Goal: Information Seeking & Learning: Learn about a topic

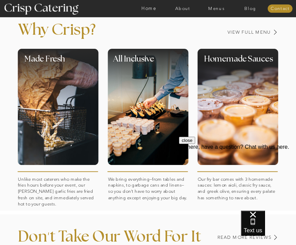
scroll to position [202, 0]
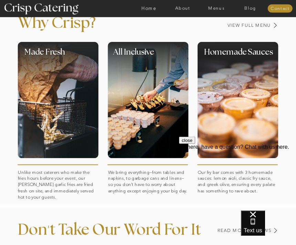
click at [139, 148] on div at bounding box center [148, 100] width 81 height 116
click at [128, 109] on div at bounding box center [148, 100] width 81 height 116
click at [134, 105] on div at bounding box center [148, 100] width 81 height 116
click at [114, 105] on div at bounding box center [148, 100] width 81 height 116
click at [135, 101] on div at bounding box center [148, 100] width 81 height 116
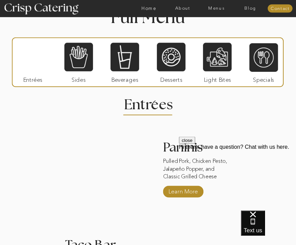
scroll to position [572, 0]
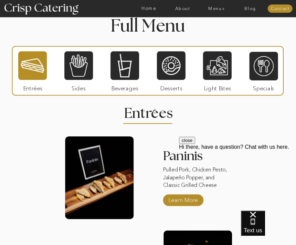
click at [269, 76] on div at bounding box center [263, 66] width 29 height 30
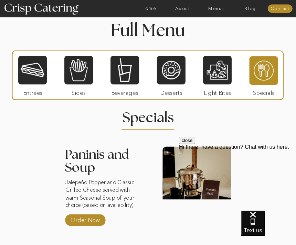
scroll to position [566, 0]
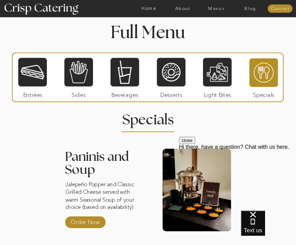
click at [35, 86] on div at bounding box center [32, 72] width 29 height 30
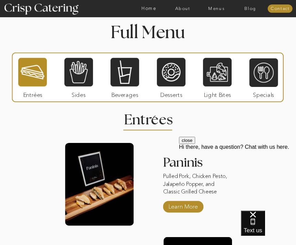
click at [291, 101] on div "About Home Menus Contact Blog About Crisp Crisp Cares Reviews faq About Home Me…" at bounding box center [148, 52] width 296 height 1237
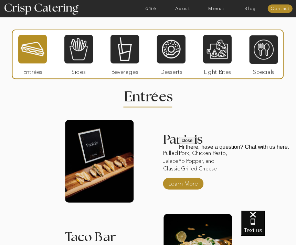
click at [87, 55] on div at bounding box center [78, 49] width 29 height 30
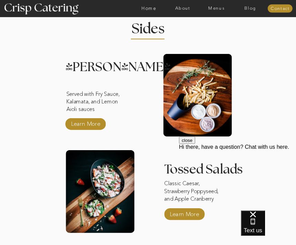
scroll to position [655, 0]
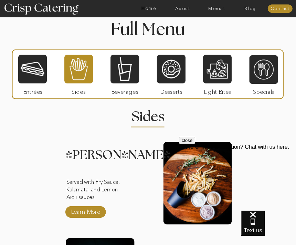
click at [120, 70] on div at bounding box center [124, 69] width 29 height 30
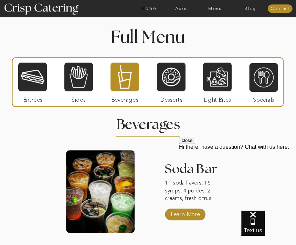
click at [178, 83] on div at bounding box center [171, 77] width 29 height 30
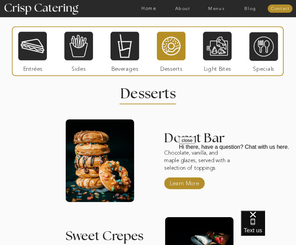
scroll to position [586, 0]
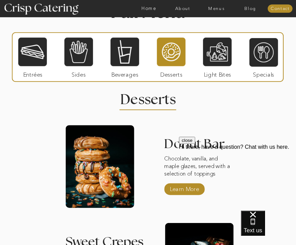
click at [221, 61] on div at bounding box center [217, 52] width 29 height 30
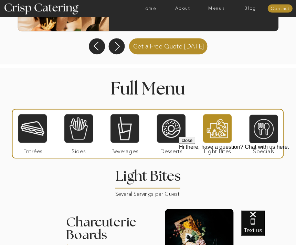
scroll to position [509, 0]
click at [29, 134] on div at bounding box center [32, 129] width 29 height 30
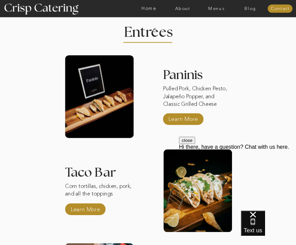
scroll to position [654, 0]
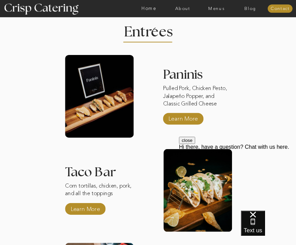
click at [198, 121] on p "Learn More" at bounding box center [183, 117] width 33 height 14
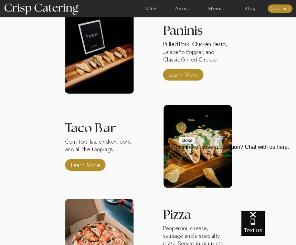
scroll to position [697, 0]
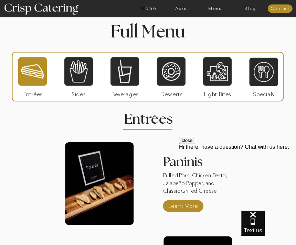
click at [78, 76] on div at bounding box center [78, 72] width 29 height 30
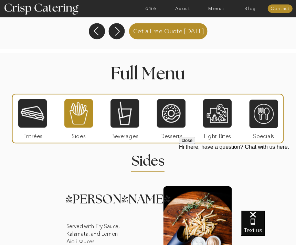
click at [129, 113] on div at bounding box center [124, 114] width 29 height 30
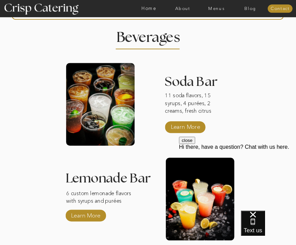
scroll to position [649, 0]
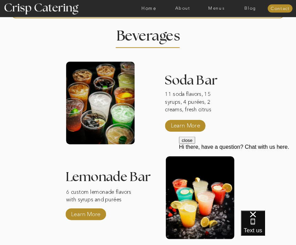
click at [187, 128] on p "Learn More" at bounding box center [185, 125] width 33 height 14
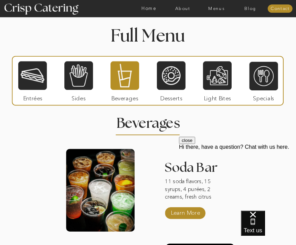
scroll to position [569, 0]
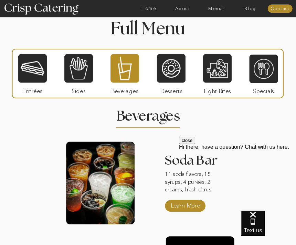
click at [178, 66] on div at bounding box center [171, 69] width 29 height 30
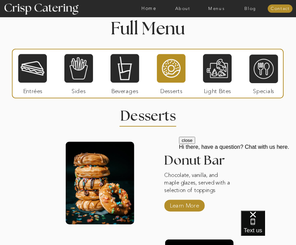
click at [40, 72] on div at bounding box center [32, 69] width 29 height 30
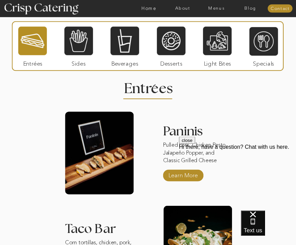
scroll to position [594, 0]
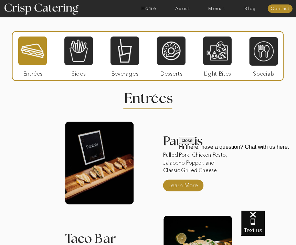
click at [81, 56] on div at bounding box center [78, 51] width 29 height 30
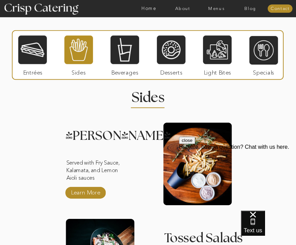
click at [126, 47] on div at bounding box center [124, 50] width 29 height 30
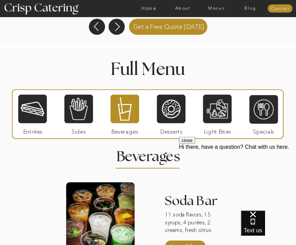
scroll to position [526, 0]
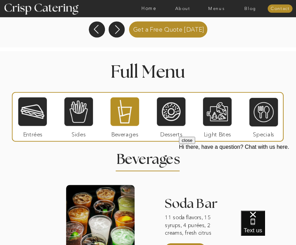
click at [174, 112] on div at bounding box center [171, 112] width 29 height 30
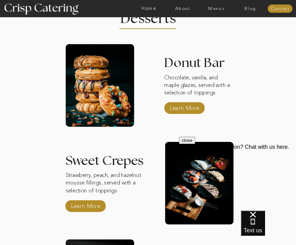
scroll to position [668, 0]
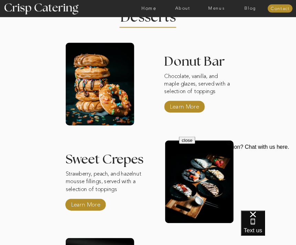
click at [188, 106] on p "Learn More" at bounding box center [184, 106] width 33 height 14
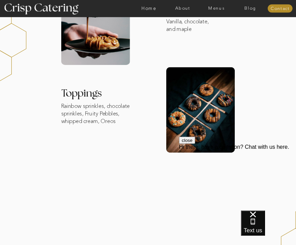
scroll to position [192, 0]
